Goal: Task Accomplishment & Management: Use online tool/utility

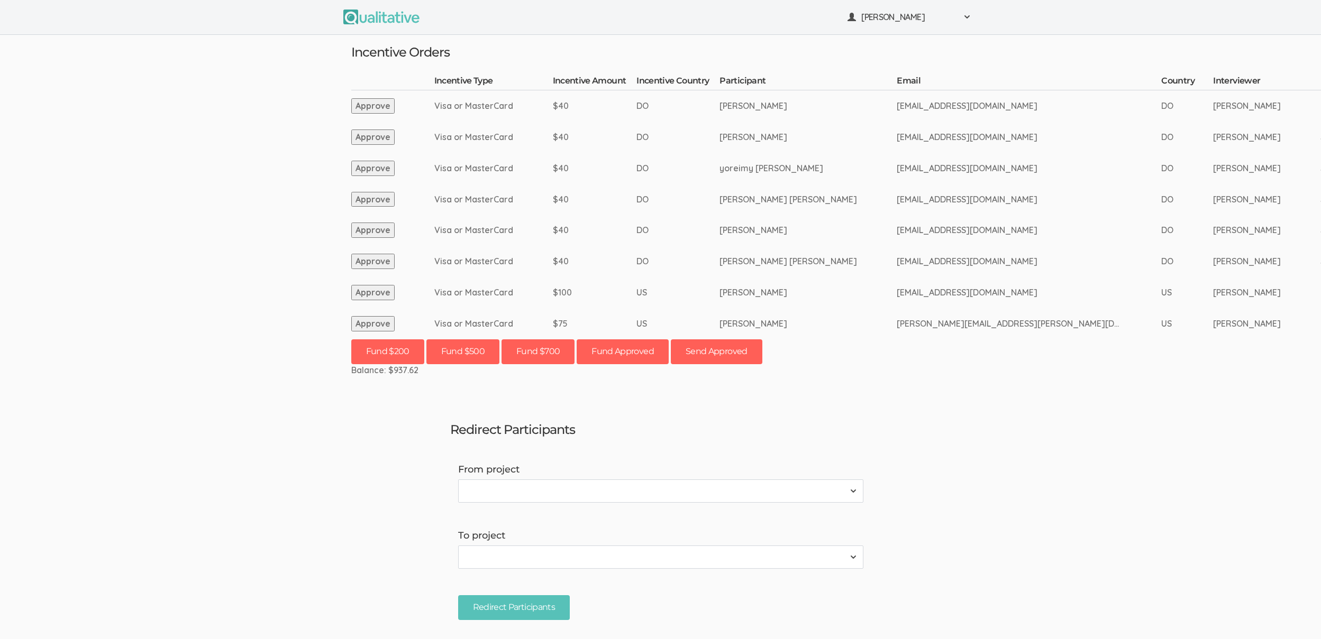
click at [499, 415] on ui-view "Redirect Participants From project 2310 FL Elic AAM 2310 FL Elic LTXF 2310 FL E…" at bounding box center [660, 520] width 437 height 216
drag, startPoint x: 63, startPoint y: 332, endPoint x: 68, endPoint y: 333, distance: 5.3
click at [66, 332] on ui-view "Neal Samarakkody Project Workspace Profile Organization Settings" at bounding box center [660, 319] width 1321 height 639
